Goal: Information Seeking & Learning: Learn about a topic

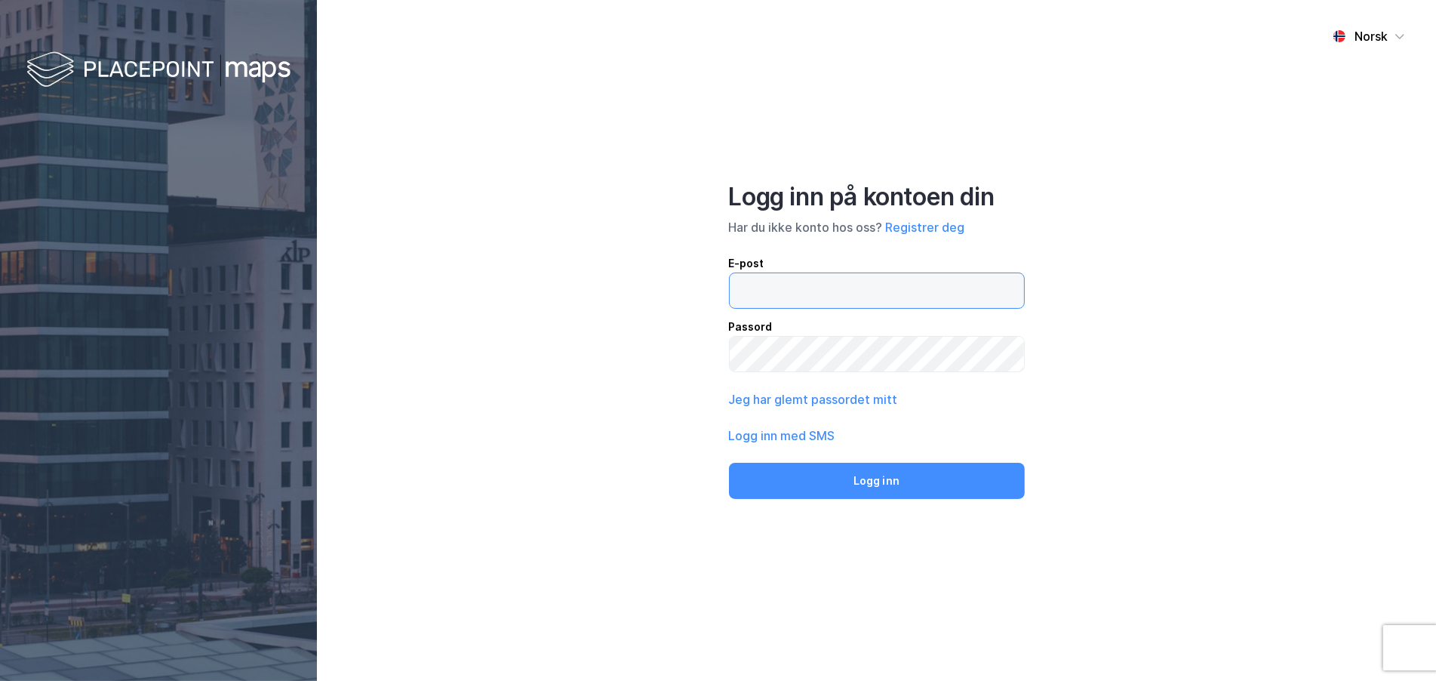
click at [781, 291] on input "email" at bounding box center [877, 290] width 294 height 35
type input "[EMAIL_ADDRESS][DOMAIN_NAME]"
click at [865, 461] on div "Logg inn på kontoen din Har du ikke konto hos oss? Registrer deg E-post [EMAIL_…" at bounding box center [877, 340] width 296 height 317
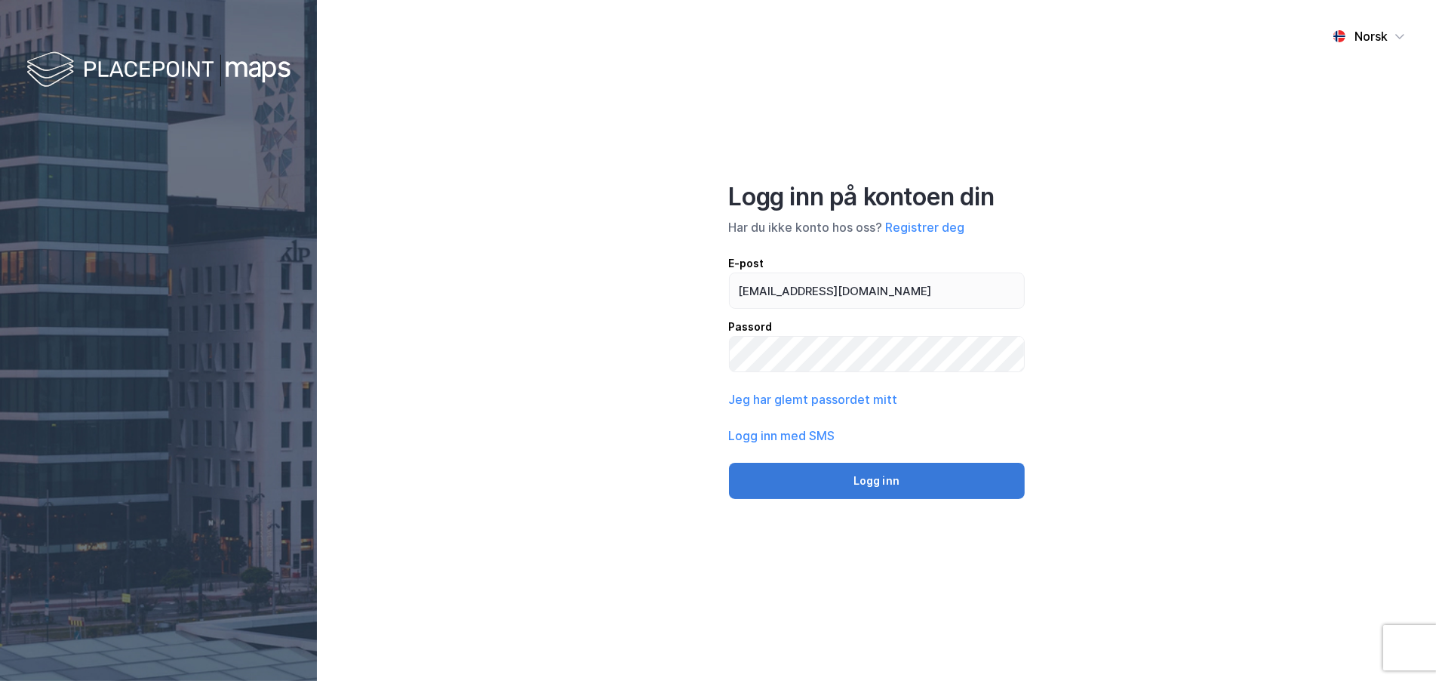
click at [865, 467] on button "Logg inn" at bounding box center [877, 481] width 296 height 36
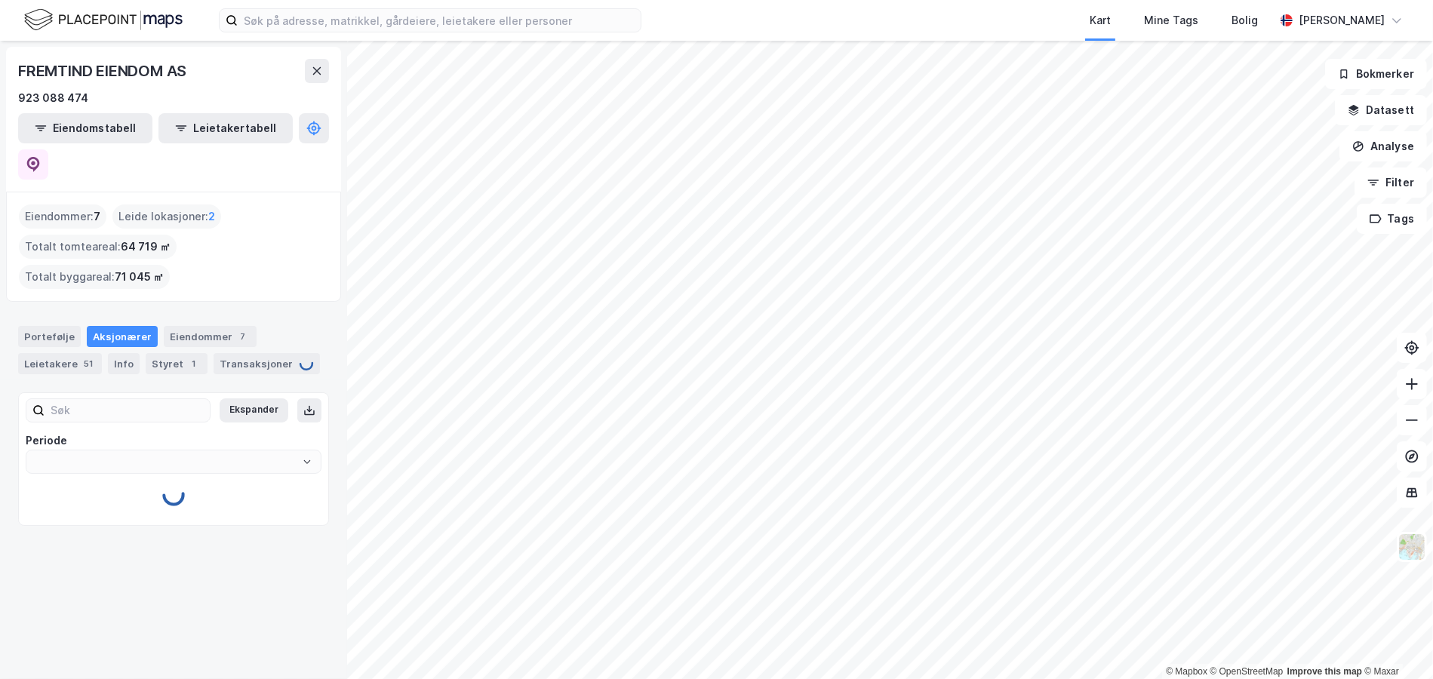
type input "Siste"
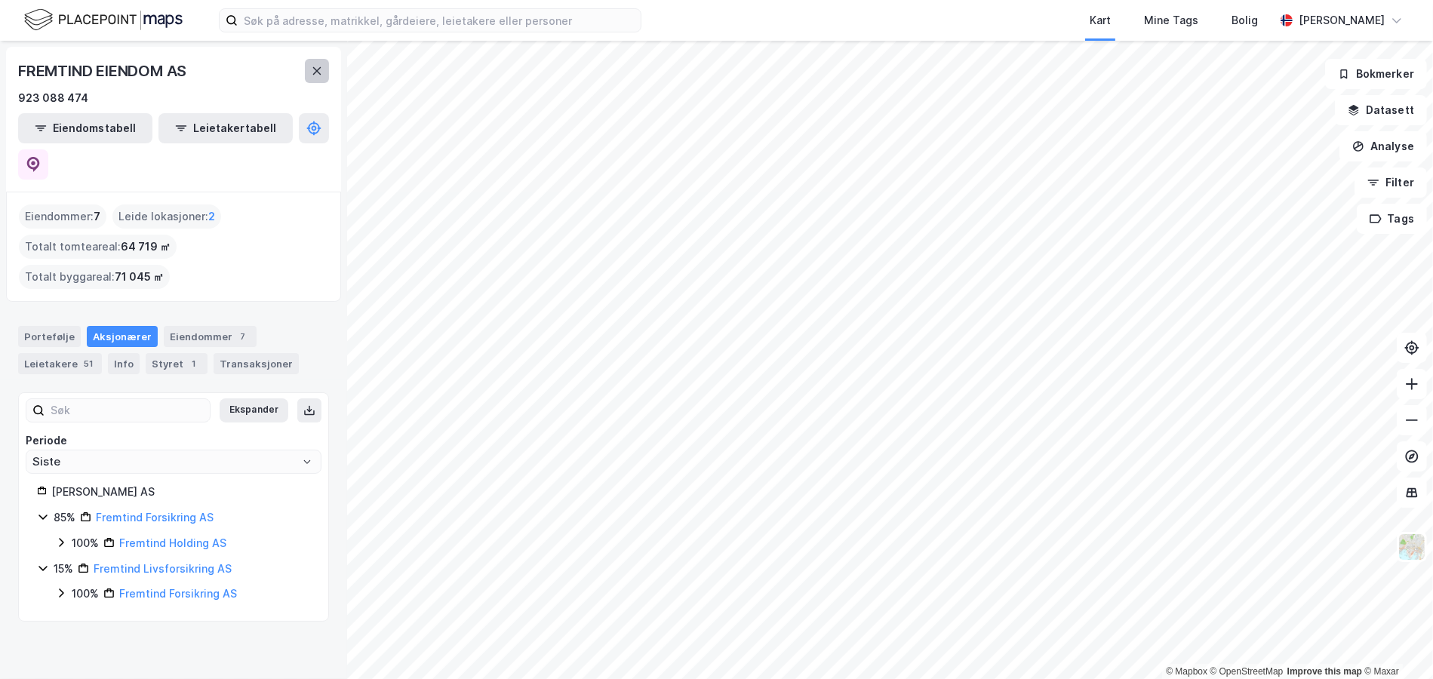
click at [324, 74] on button at bounding box center [317, 71] width 24 height 24
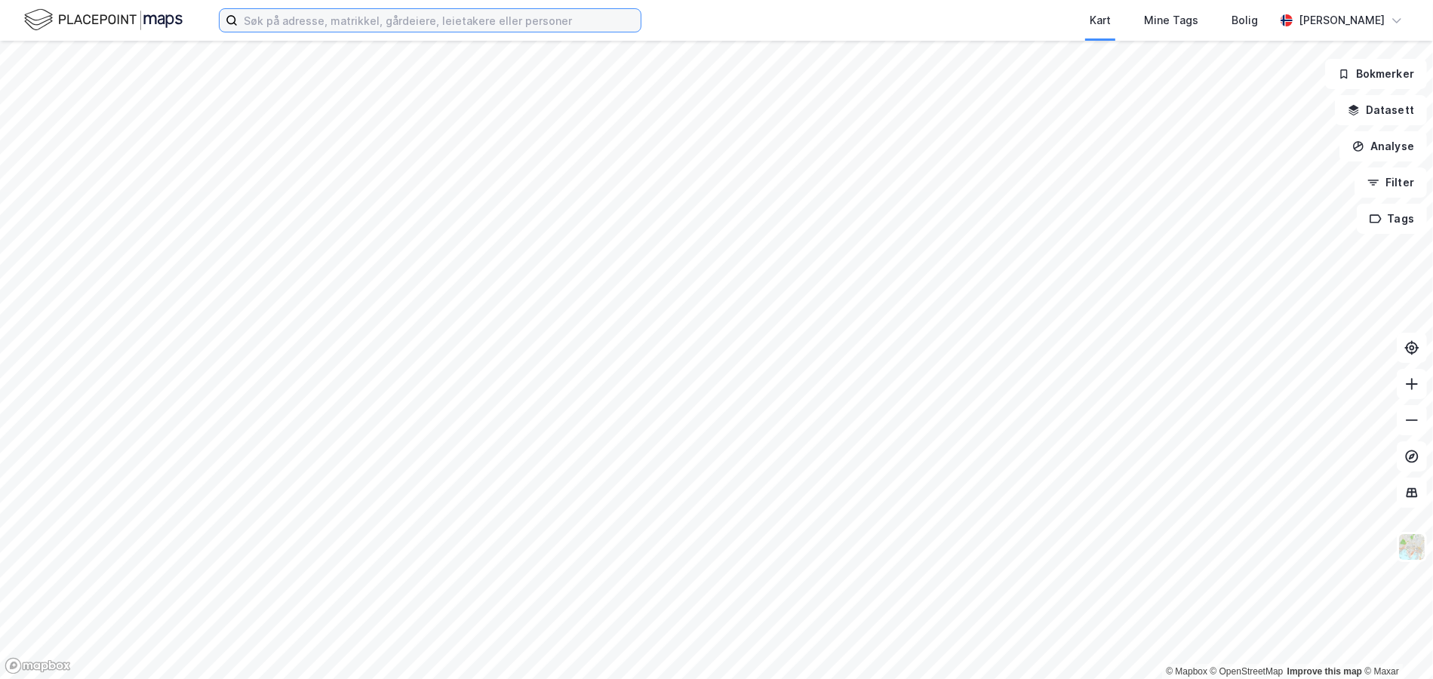
click at [329, 24] on input at bounding box center [439, 20] width 403 height 23
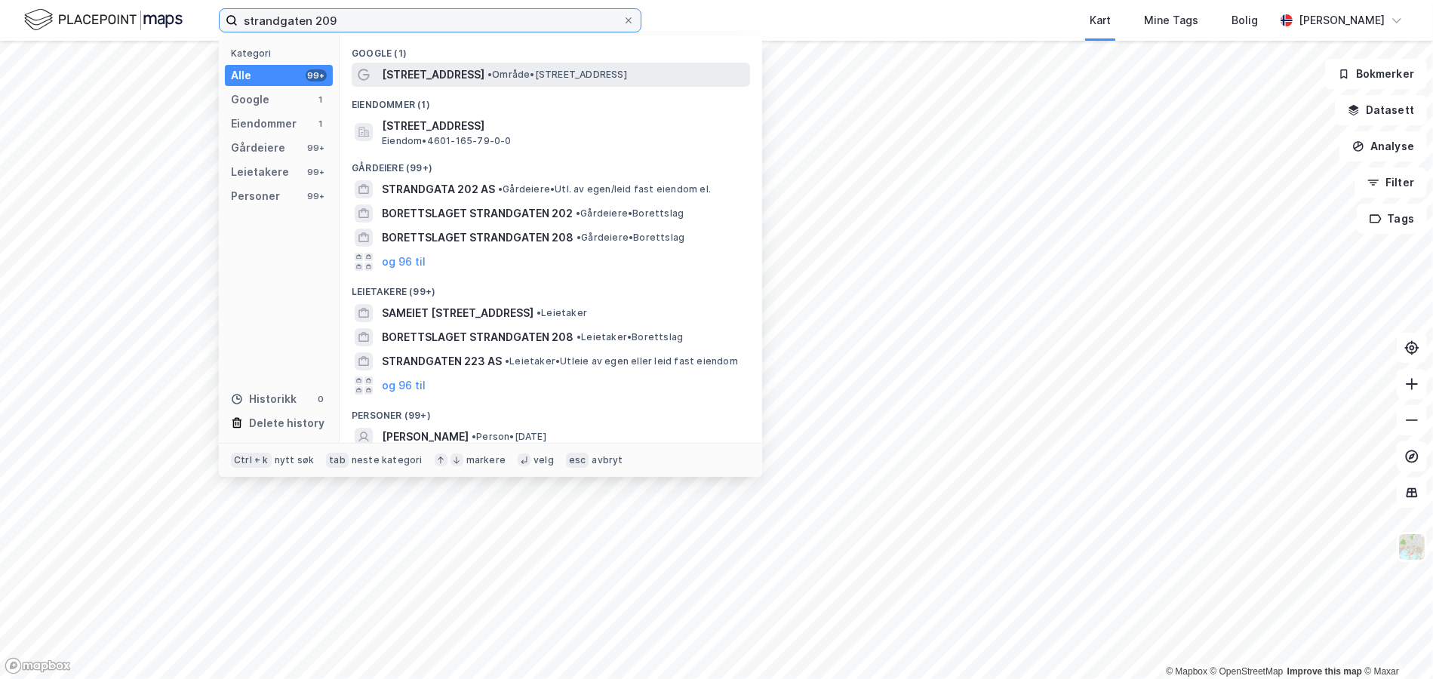
type input "strandgaten 209"
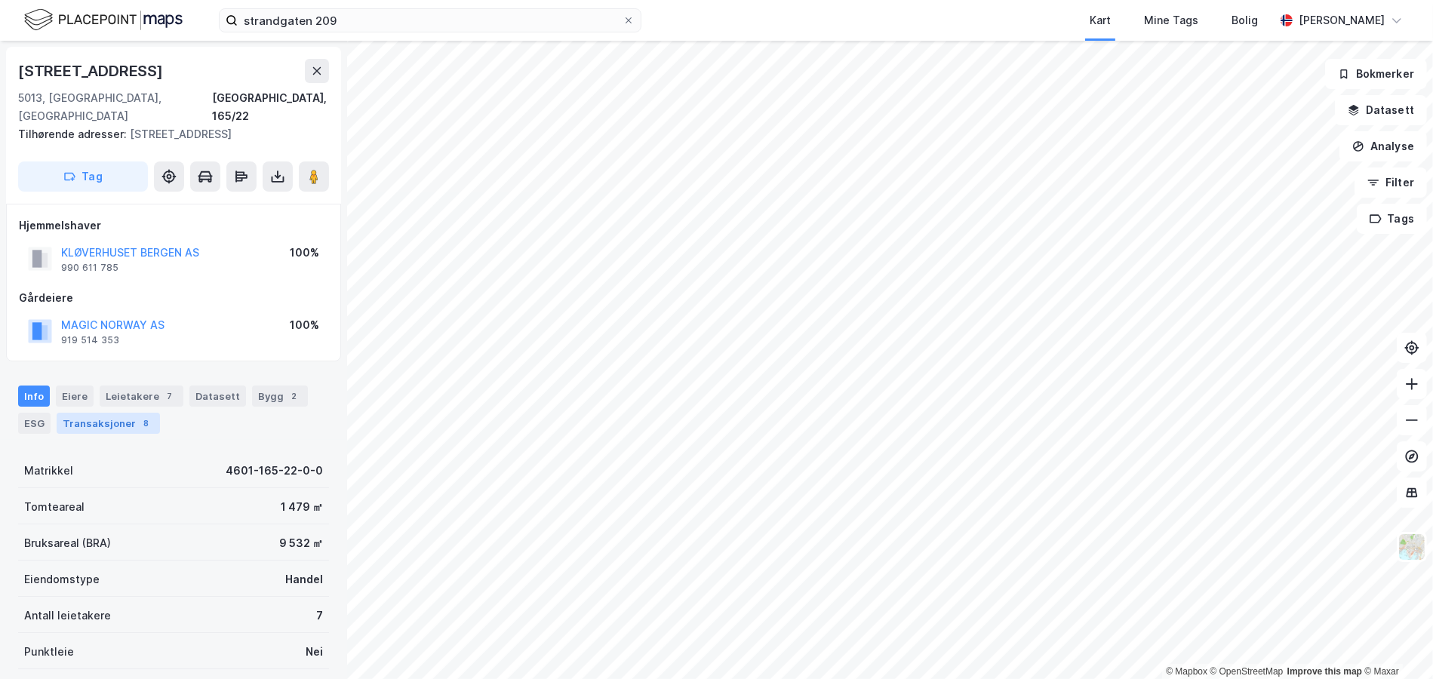
click at [106, 413] on div "Transaksjoner 8" at bounding box center [108, 423] width 103 height 21
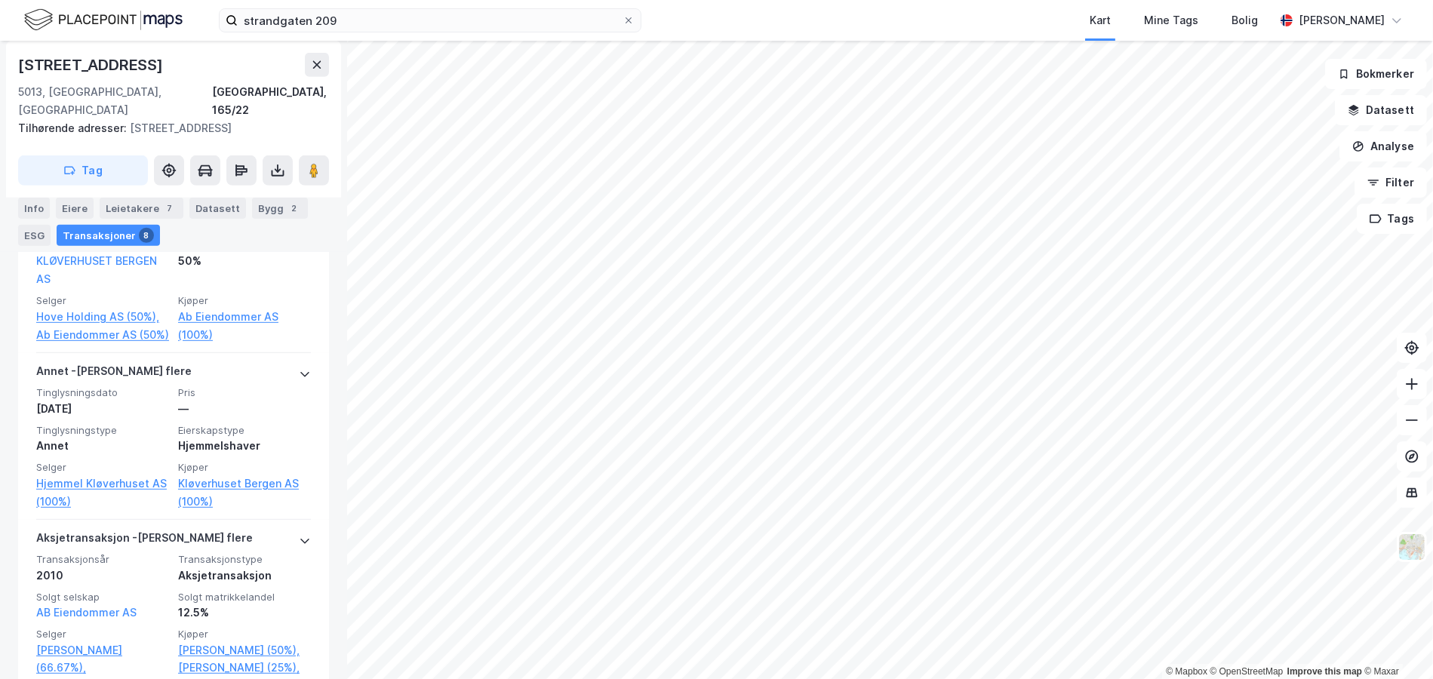
scroll to position [943, 0]
